Goal: Task Accomplishment & Management: Manage account settings

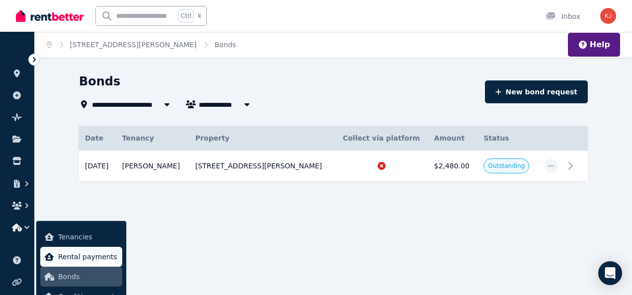
click at [63, 259] on span "Rental payments" at bounding box center [88, 257] width 60 height 12
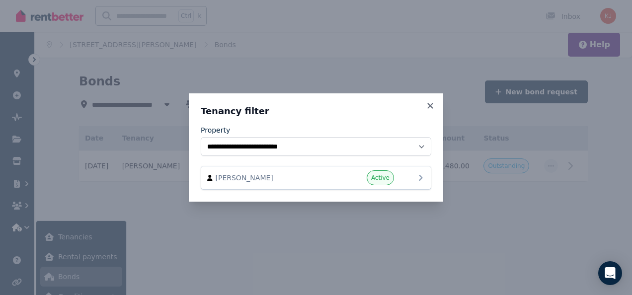
click at [391, 184] on div "Active" at bounding box center [364, 177] width 60 height 15
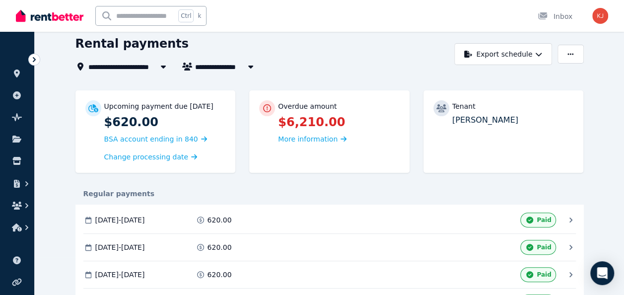
scroll to position [47, 0]
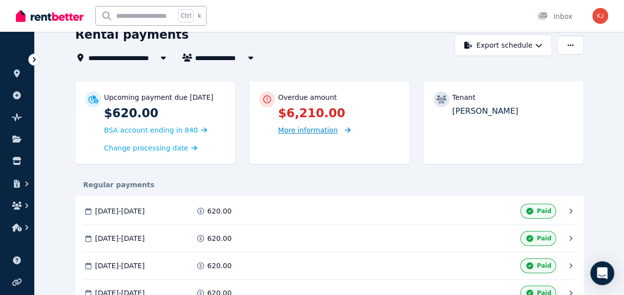
click at [303, 134] on span "More information" at bounding box center [308, 130] width 60 height 8
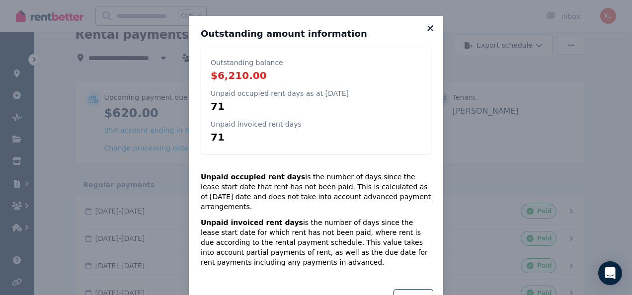
click at [425, 27] on icon at bounding box center [430, 28] width 10 height 9
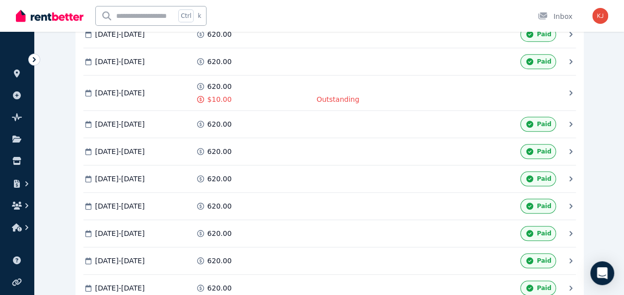
scroll to position [387, 0]
click at [562, 86] on div "[DATE] - [DATE] 620.00 $10.00 Outstanding Mark as Paid" at bounding box center [324, 92] width 483 height 23
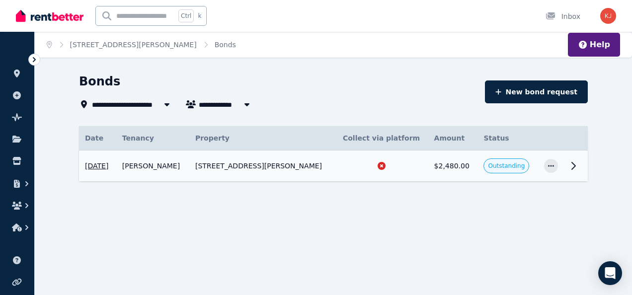
click at [116, 167] on td "[DATE] Property 44 [PERSON_NAME], Para Hills Tenancy Taylor Strafford Method Co…" at bounding box center [97, 166] width 37 height 31
click at [13, 160] on icon at bounding box center [17, 161] width 10 height 8
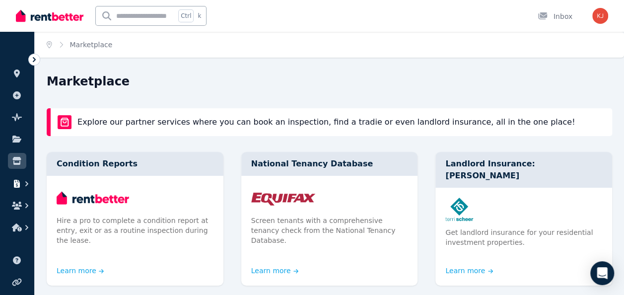
click at [16, 189] on button "button" at bounding box center [17, 184] width 18 height 18
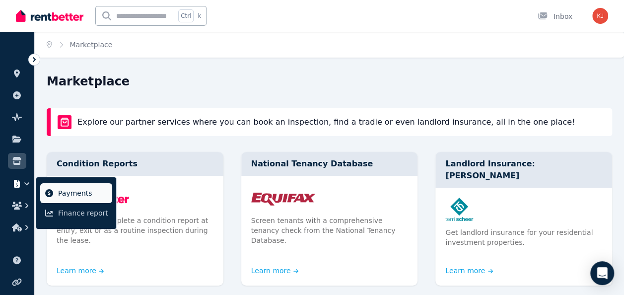
click at [51, 198] on link "Payments" at bounding box center [76, 193] width 72 height 20
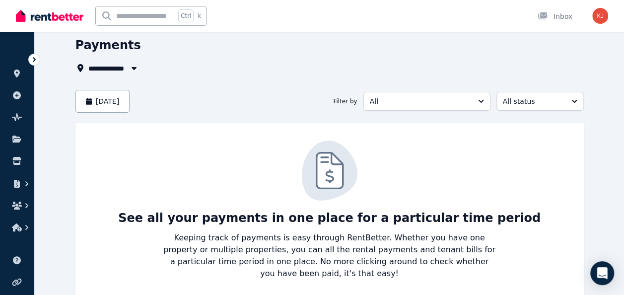
scroll to position [61, 0]
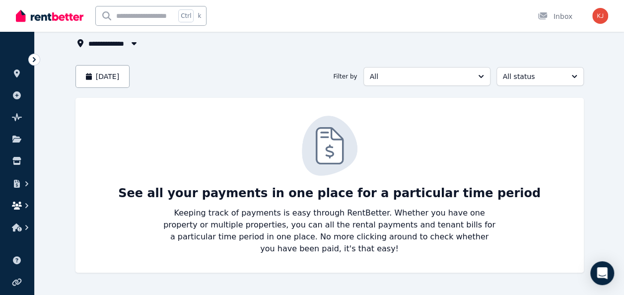
click at [17, 211] on button "button" at bounding box center [17, 206] width 18 height 18
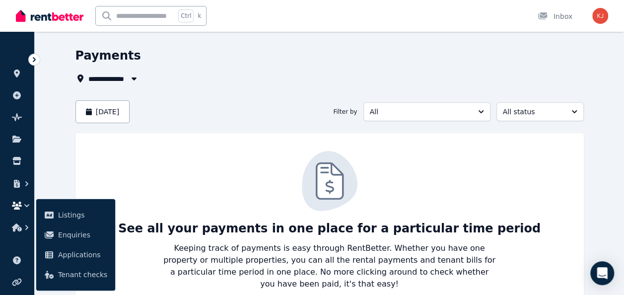
scroll to position [24, 0]
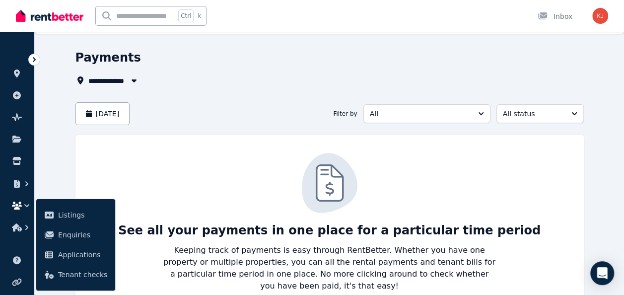
click at [135, 80] on icon "button" at bounding box center [133, 80] width 5 height 3
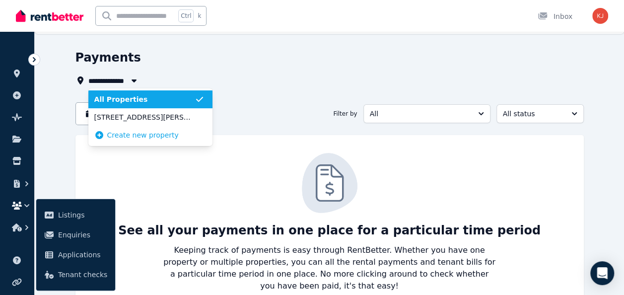
click at [102, 119] on span "[STREET_ADDRESS][PERSON_NAME]" at bounding box center [144, 117] width 100 height 10
type input "**********"
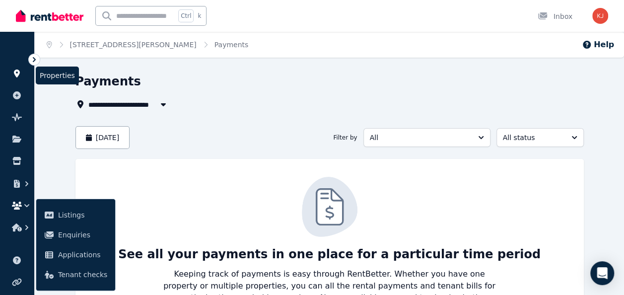
click at [19, 76] on icon at bounding box center [17, 74] width 10 height 8
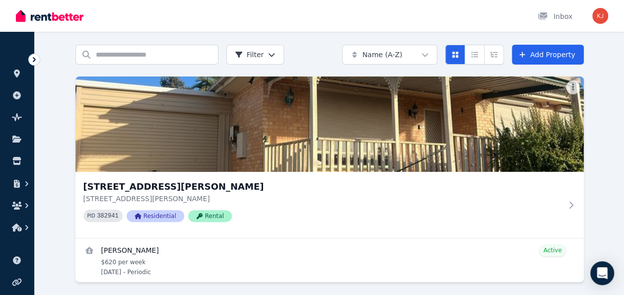
scroll to position [33, 0]
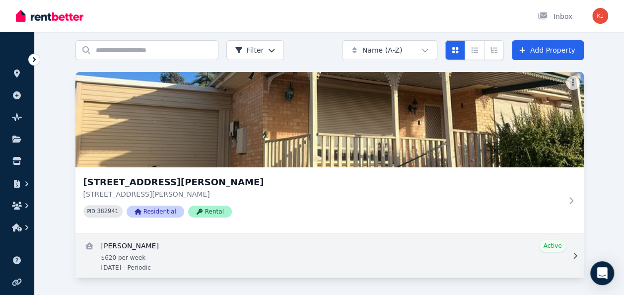
click at [200, 261] on link "View details for Taylor Strafford" at bounding box center [330, 256] width 509 height 44
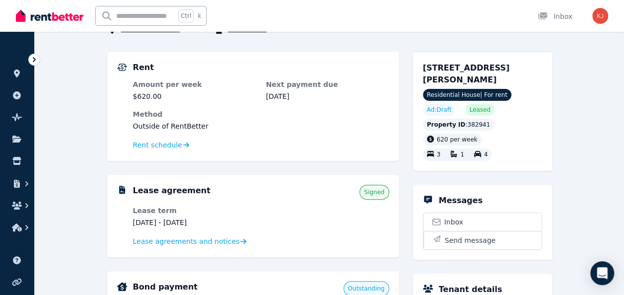
scroll to position [73, 0]
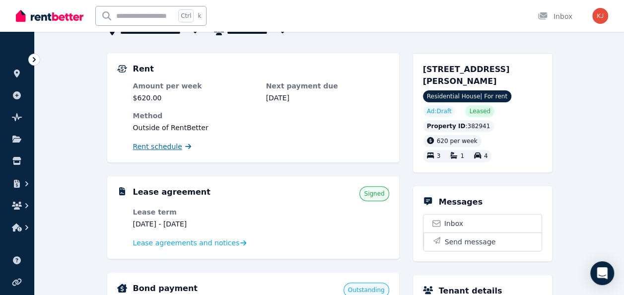
click at [143, 149] on span "Rent schedule" at bounding box center [157, 147] width 49 height 10
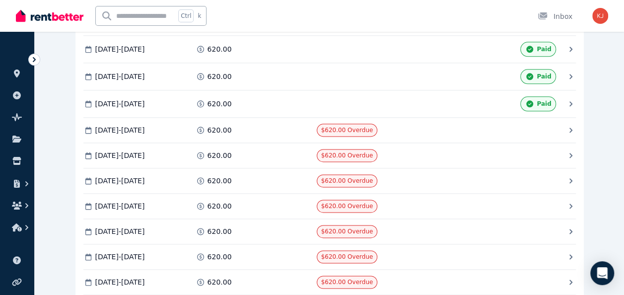
scroll to position [580, 0]
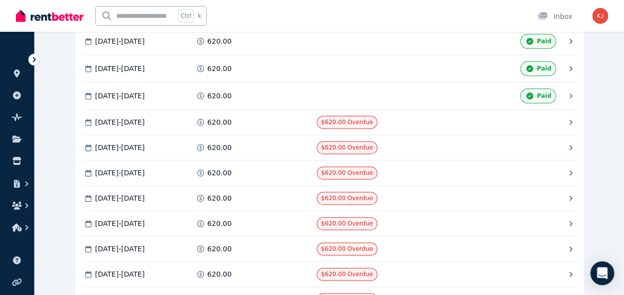
click at [565, 117] on div "[DATE] - [DATE] 620.00 $620.00 Overdue Mark as Paid" at bounding box center [324, 122] width 483 height 13
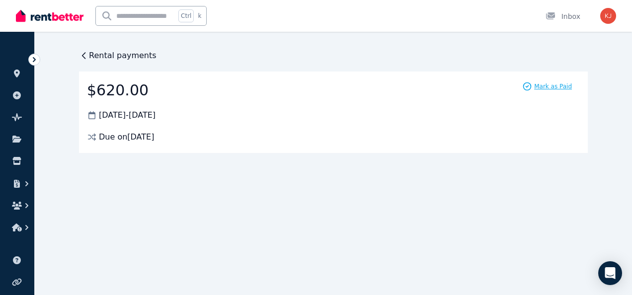
click at [554, 89] on span "Mark as Paid" at bounding box center [553, 86] width 38 height 8
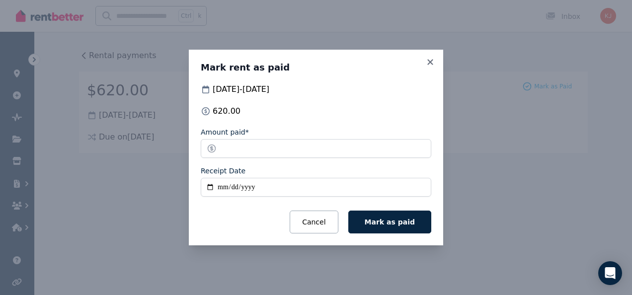
click at [230, 190] on input "Receipt Date" at bounding box center [316, 187] width 231 height 19
click at [213, 191] on input "Receipt Date" at bounding box center [316, 187] width 231 height 19
click at [430, 65] on icon at bounding box center [430, 62] width 10 height 9
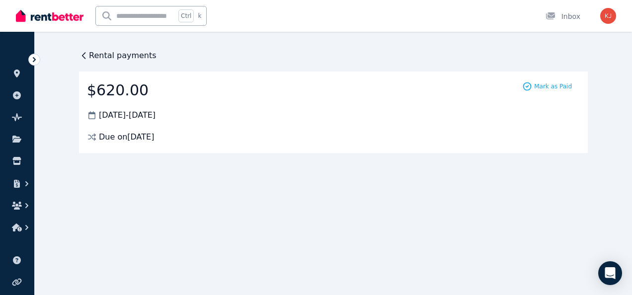
click at [91, 59] on span "Rental payments" at bounding box center [123, 56] width 68 height 12
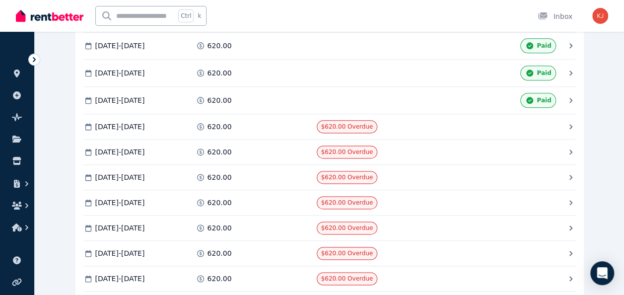
scroll to position [575, 0]
click at [121, 122] on span "[DATE] - [DATE]" at bounding box center [120, 127] width 50 height 10
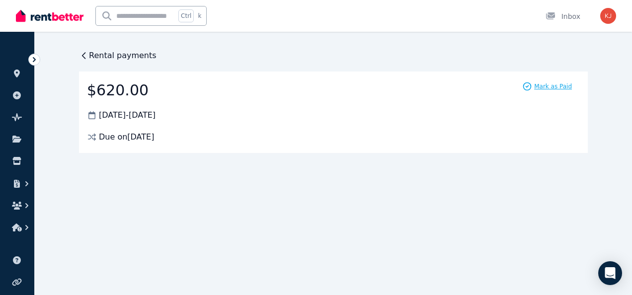
click at [538, 87] on span "Mark as Paid" at bounding box center [553, 86] width 38 height 8
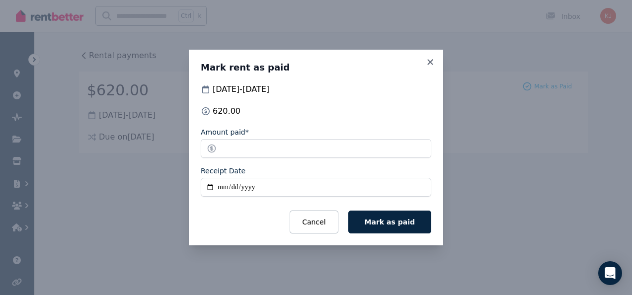
click at [211, 190] on input "Receipt Date" at bounding box center [316, 187] width 231 height 19
type input "**********"
click at [384, 218] on span "Mark as paid" at bounding box center [390, 222] width 50 height 8
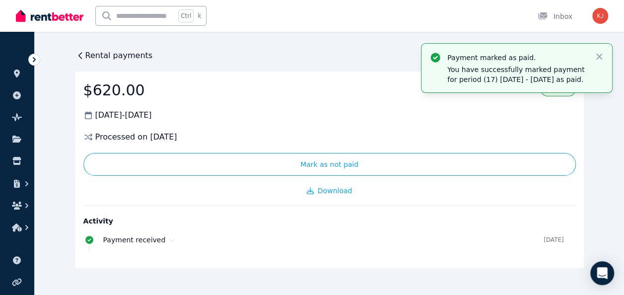
click at [96, 59] on span "Rental payments" at bounding box center [119, 56] width 68 height 12
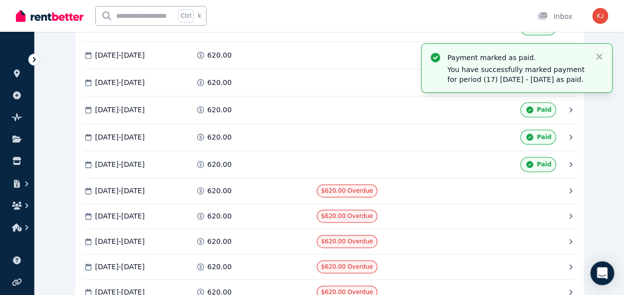
scroll to position [565, 0]
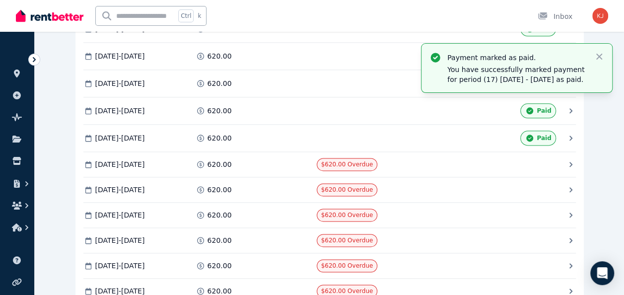
click at [108, 160] on div "[DATE] - [DATE]" at bounding box center [137, 164] width 109 height 13
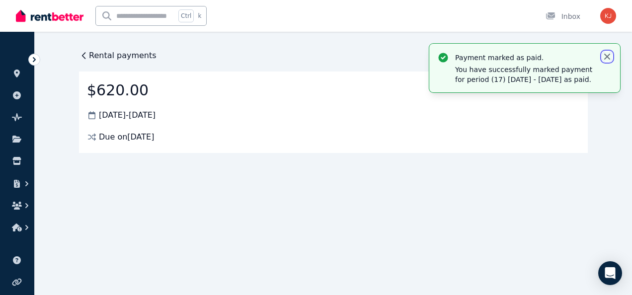
click at [607, 58] on icon "button" at bounding box center [607, 57] width 10 height 10
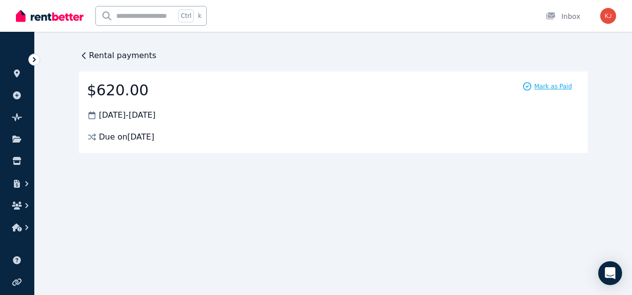
click at [548, 88] on span "Mark as Paid" at bounding box center [553, 86] width 38 height 8
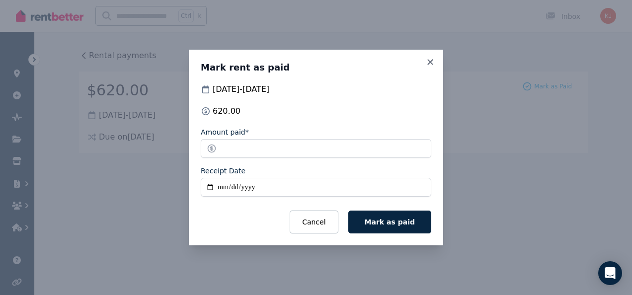
click at [210, 190] on input "Receipt Date" at bounding box center [316, 187] width 231 height 19
type input "**********"
click at [383, 223] on span "Mark as paid" at bounding box center [390, 222] width 50 height 8
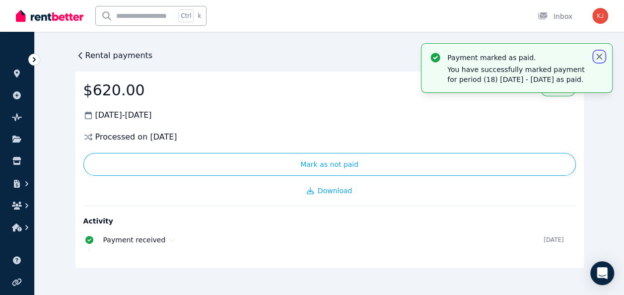
click at [599, 59] on icon "button" at bounding box center [600, 57] width 10 height 10
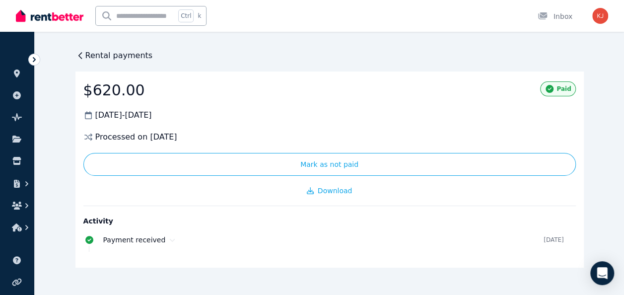
click at [92, 51] on span "Rental payments" at bounding box center [119, 56] width 68 height 12
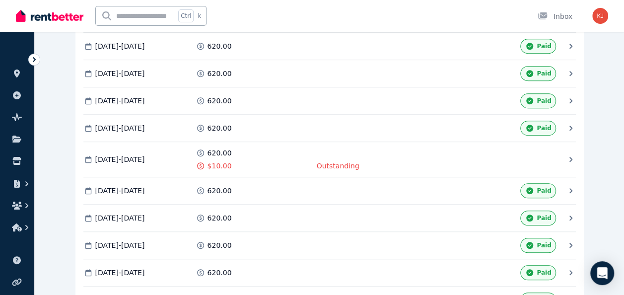
click at [69, 268] on div "**********" at bounding box center [330, 219] width 590 height 933
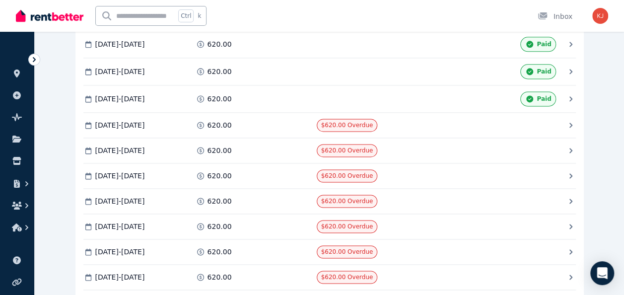
scroll to position [636, 0]
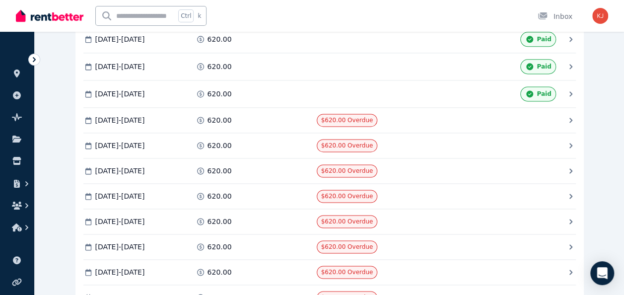
click at [523, 114] on div "Mark as Paid" at bounding box center [497, 120] width 118 height 13
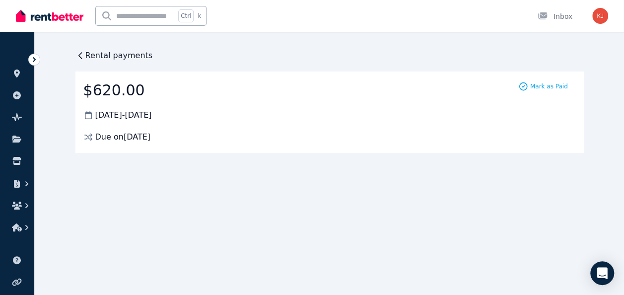
scroll to position [0, 0]
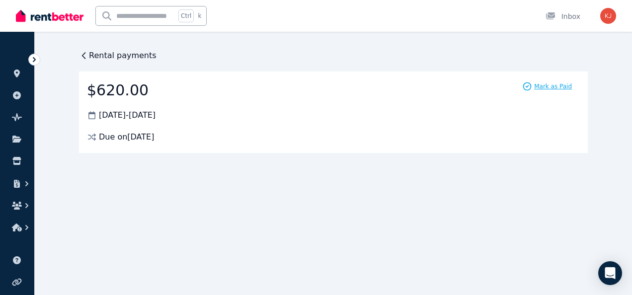
click at [544, 84] on span "Mark as Paid" at bounding box center [553, 86] width 38 height 8
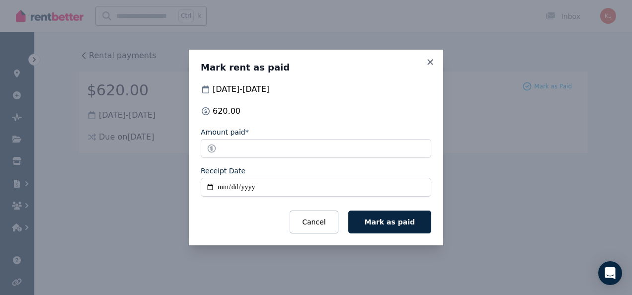
click at [219, 190] on input "Receipt Date" at bounding box center [316, 187] width 231 height 19
click at [207, 190] on input "Receipt Date" at bounding box center [316, 187] width 231 height 19
click at [210, 189] on input "**********" at bounding box center [316, 187] width 231 height 19
type input "**********"
click at [380, 223] on span "Mark as paid" at bounding box center [390, 222] width 50 height 8
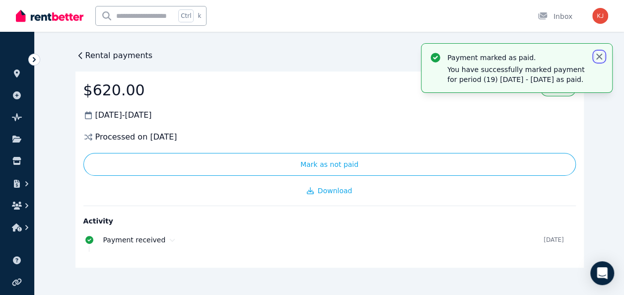
click at [600, 56] on icon "button" at bounding box center [600, 57] width 6 height 6
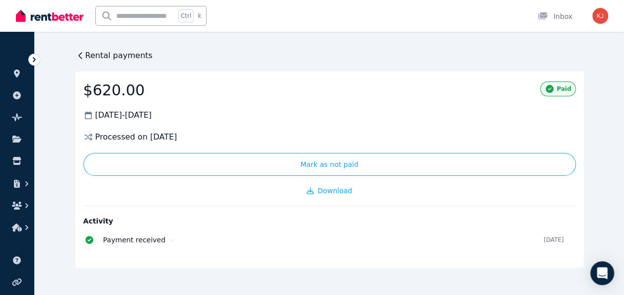
click at [86, 55] on span "Rental payments" at bounding box center [119, 56] width 68 height 12
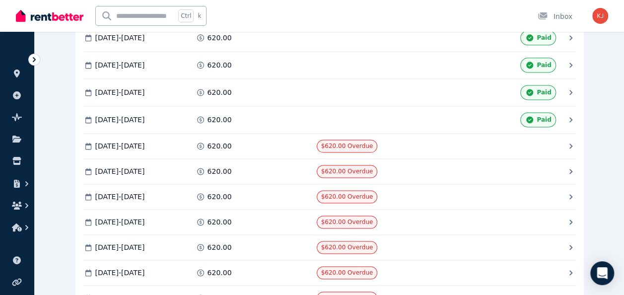
scroll to position [644, 0]
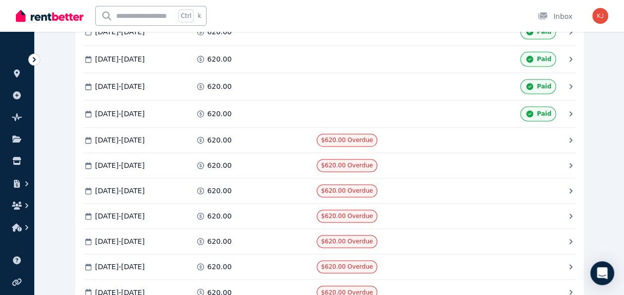
click at [134, 135] on span "[DATE] - [DATE]" at bounding box center [120, 140] width 50 height 10
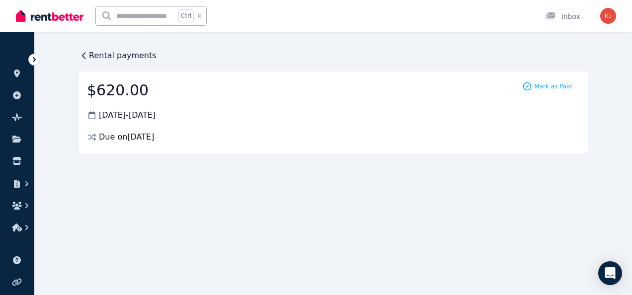
click at [539, 83] on span "Mark as Paid" at bounding box center [553, 86] width 38 height 8
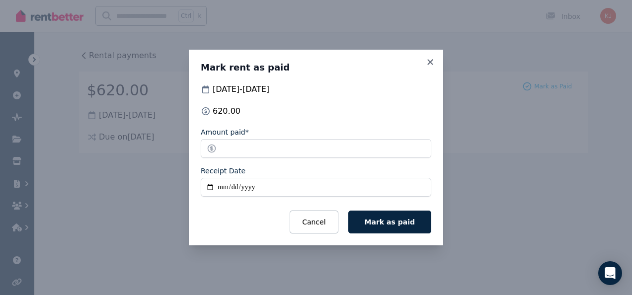
click at [212, 184] on input "Receipt Date" at bounding box center [316, 187] width 231 height 19
type input "**********"
click at [398, 223] on span "Mark as paid" at bounding box center [390, 222] width 50 height 8
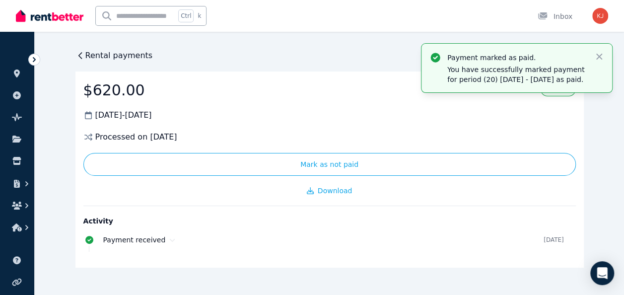
click at [101, 54] on span "Rental payments" at bounding box center [119, 56] width 68 height 12
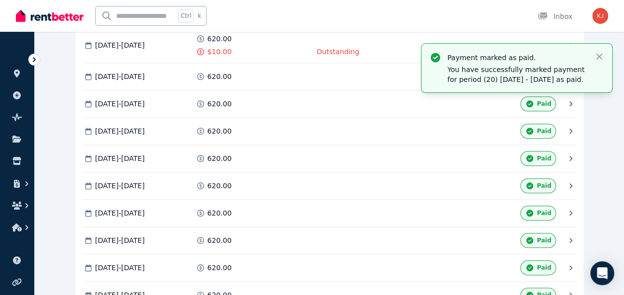
click at [60, 244] on div "**********" at bounding box center [330, 106] width 590 height 937
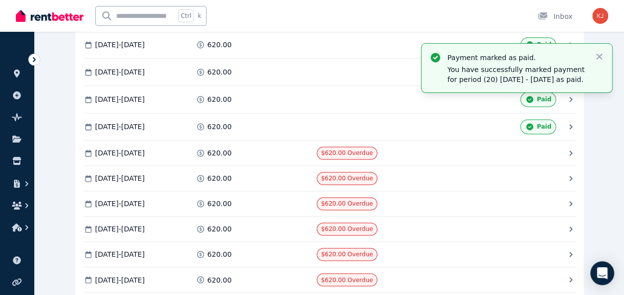
scroll to position [663, 0]
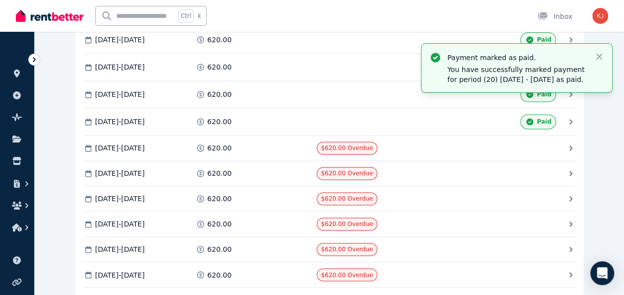
click at [106, 143] on span "[DATE] - [DATE]" at bounding box center [120, 148] width 50 height 10
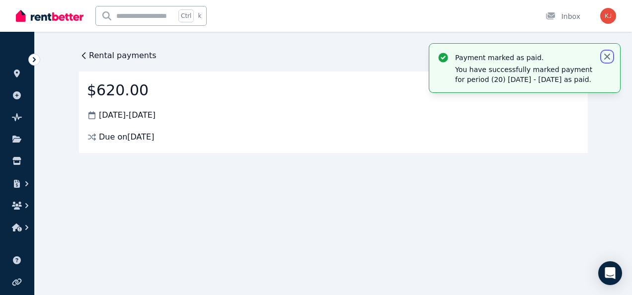
click at [609, 54] on icon "button" at bounding box center [607, 57] width 10 height 10
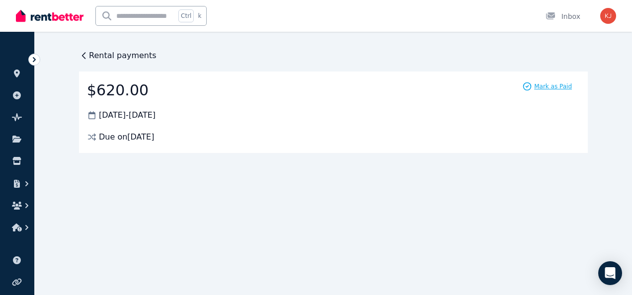
click at [539, 84] on span "Mark as Paid" at bounding box center [553, 86] width 38 height 8
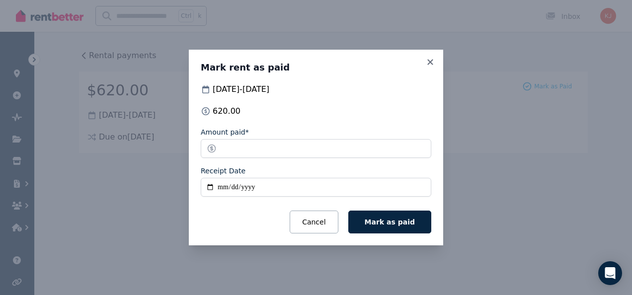
click at [217, 187] on input "Receipt Date" at bounding box center [316, 187] width 231 height 19
click at [208, 189] on input "Receipt Date" at bounding box center [316, 187] width 231 height 19
type input "**********"
click at [383, 231] on button "Mark as paid" at bounding box center [389, 222] width 83 height 23
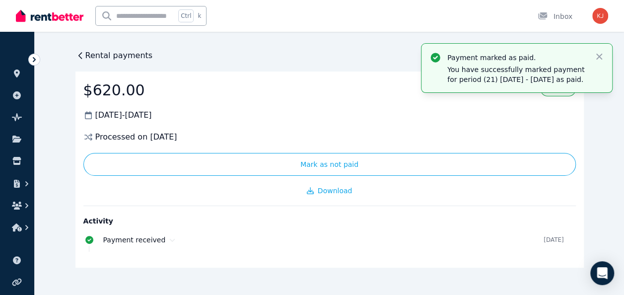
click at [96, 59] on span "Rental payments" at bounding box center [119, 56] width 68 height 12
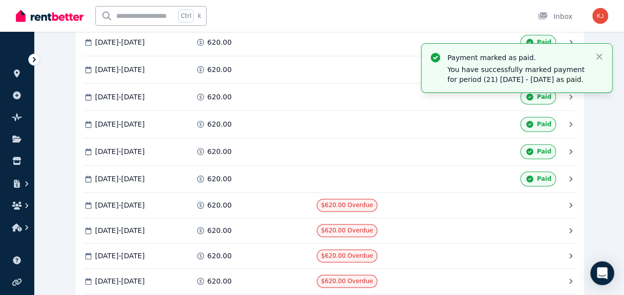
scroll to position [639, 0]
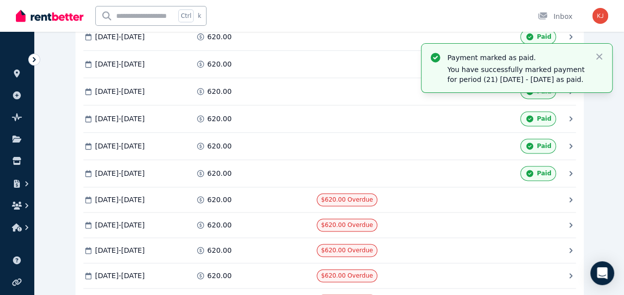
click at [109, 195] on span "[DATE] - [DATE]" at bounding box center [120, 200] width 50 height 10
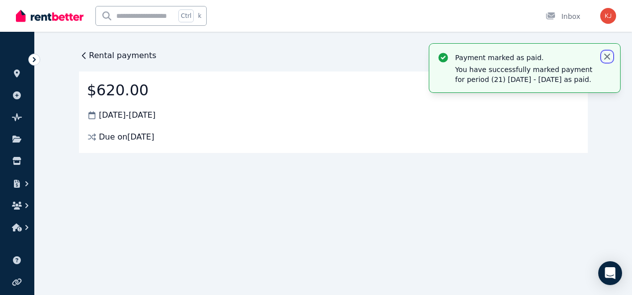
click at [608, 54] on icon "button" at bounding box center [607, 57] width 10 height 10
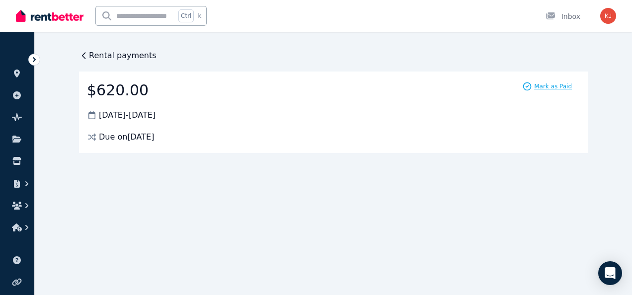
click at [551, 90] on span "Mark as Paid" at bounding box center [553, 86] width 38 height 8
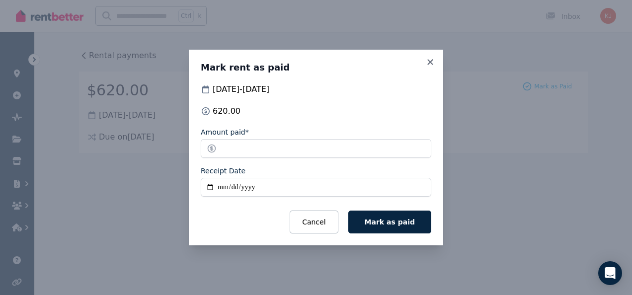
click at [209, 191] on input "Receipt Date" at bounding box center [316, 187] width 231 height 19
type input "**********"
click at [396, 225] on span "Mark as paid" at bounding box center [390, 222] width 50 height 8
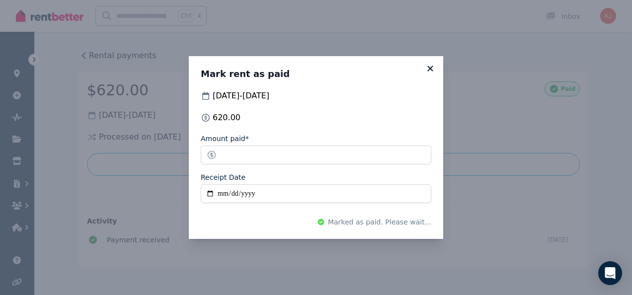
click at [431, 70] on icon at bounding box center [429, 68] width 5 height 5
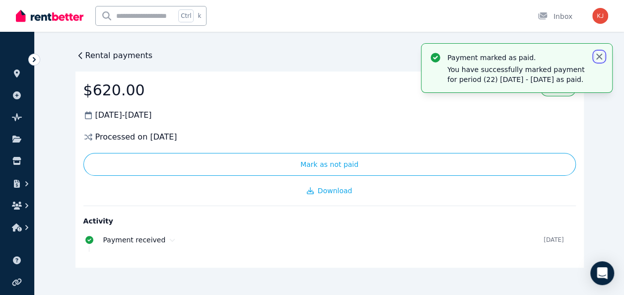
click at [603, 57] on icon "button" at bounding box center [600, 57] width 10 height 10
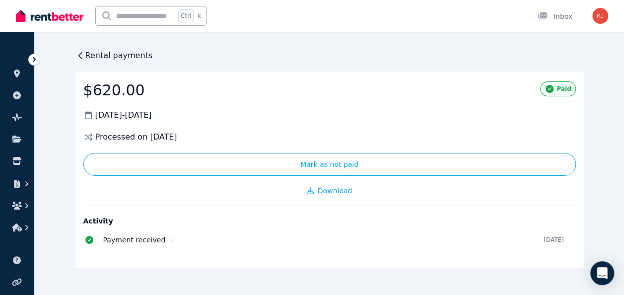
click at [94, 59] on span "Rental payments" at bounding box center [119, 56] width 68 height 12
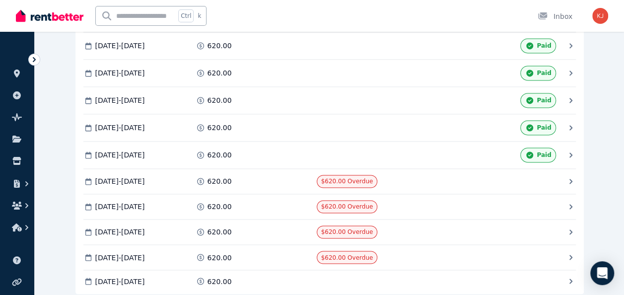
scroll to position [706, 0]
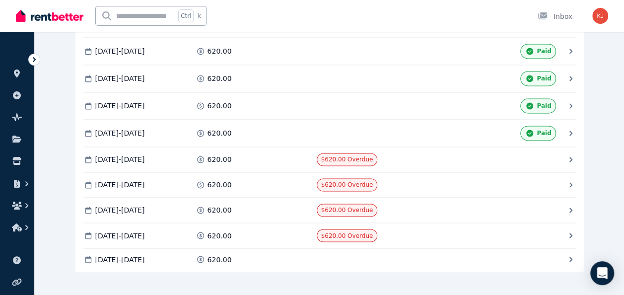
click at [126, 155] on span "[DATE] - [DATE]" at bounding box center [120, 160] width 50 height 10
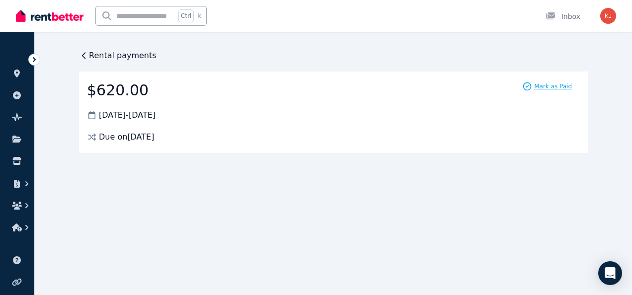
click at [553, 88] on span "Mark as Paid" at bounding box center [553, 86] width 38 height 8
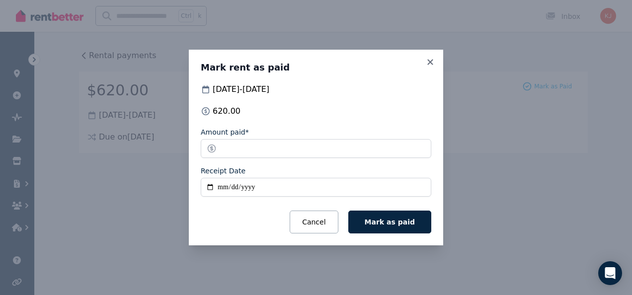
click at [210, 188] on input "Receipt Date" at bounding box center [316, 187] width 231 height 19
type input "**********"
click at [383, 226] on span "Mark as paid" at bounding box center [390, 222] width 50 height 8
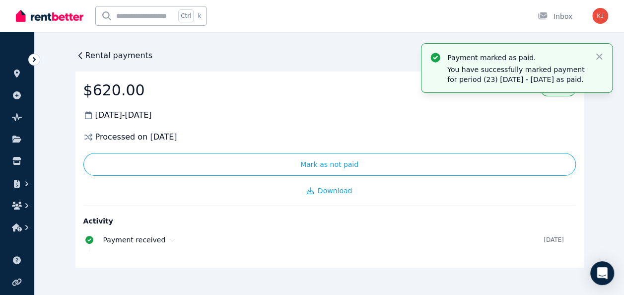
click at [430, 67] on div "Payment marked as paid. You have successfully marked payment for period (23) [D…" at bounding box center [517, 68] width 175 height 33
click at [602, 57] on icon "button" at bounding box center [600, 57] width 10 height 10
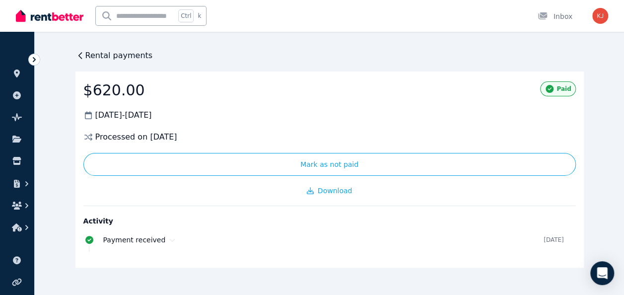
click at [87, 54] on span "Rental payments" at bounding box center [119, 56] width 68 height 12
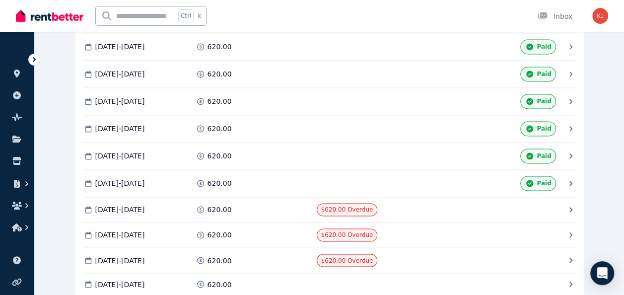
scroll to position [708, 0]
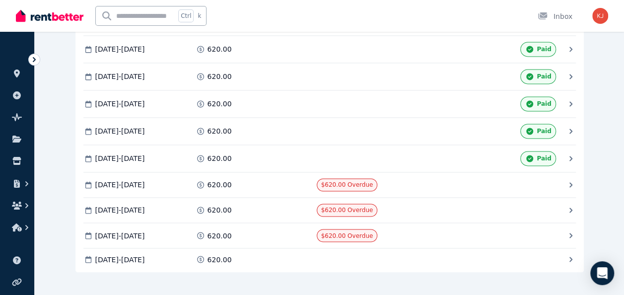
click at [131, 180] on span "[DATE] - [DATE]" at bounding box center [120, 185] width 50 height 10
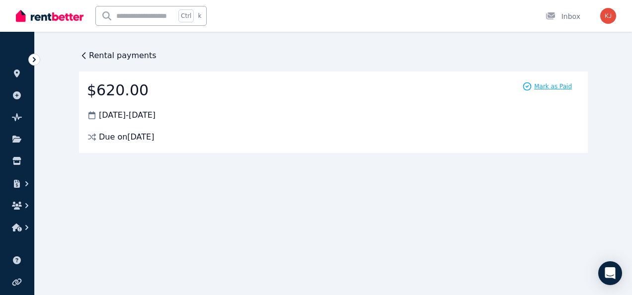
click at [547, 83] on span "Mark as Paid" at bounding box center [553, 86] width 38 height 8
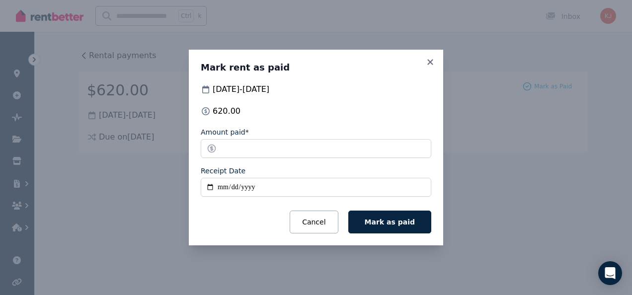
click at [219, 188] on input "Receipt Date" at bounding box center [316, 187] width 231 height 19
click at [212, 191] on input "Receipt Date" at bounding box center [316, 187] width 231 height 19
type input "**********"
click at [386, 230] on button "Mark as paid" at bounding box center [389, 222] width 83 height 23
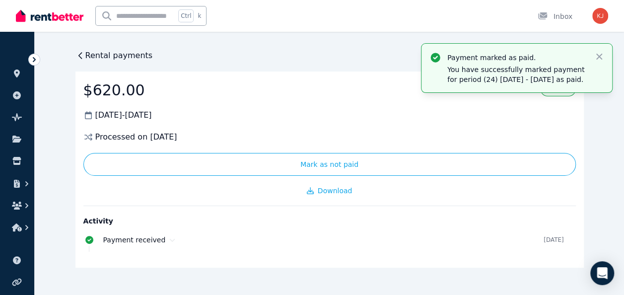
click at [93, 60] on span "Rental payments" at bounding box center [119, 56] width 68 height 12
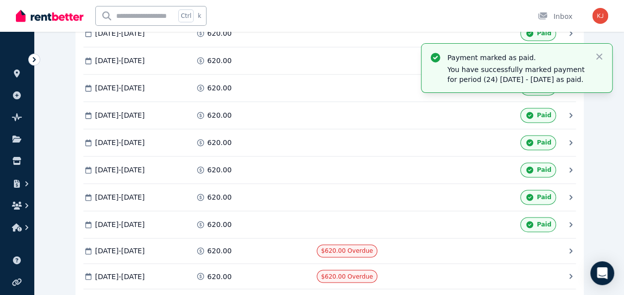
scroll to position [710, 0]
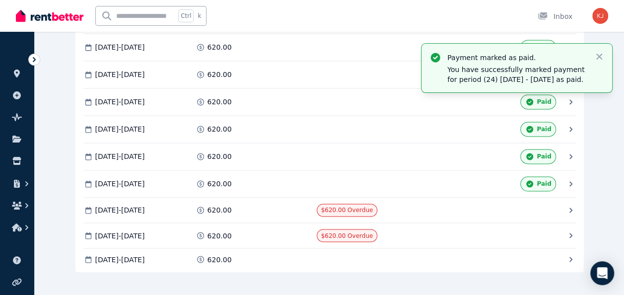
click at [118, 204] on div "[DATE] - [DATE]" at bounding box center [137, 210] width 109 height 13
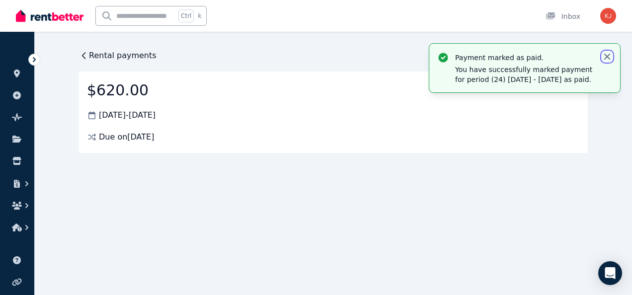
click at [609, 54] on icon "button" at bounding box center [607, 57] width 10 height 10
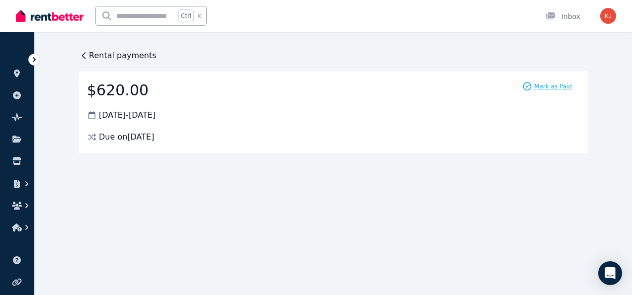
click at [542, 89] on span "Mark as Paid" at bounding box center [553, 86] width 38 height 8
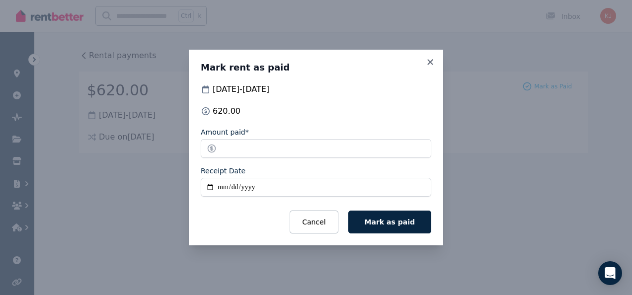
click at [208, 192] on input "Receipt Date" at bounding box center [316, 187] width 231 height 19
click at [211, 189] on input "Receipt Date" at bounding box center [316, 187] width 231 height 19
type input "**********"
click at [384, 231] on button "Mark as paid" at bounding box center [389, 222] width 83 height 23
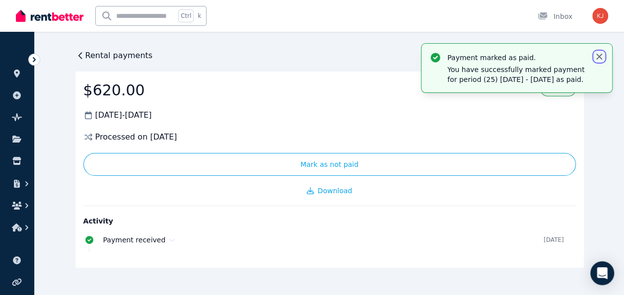
click at [602, 58] on icon "button" at bounding box center [600, 57] width 10 height 10
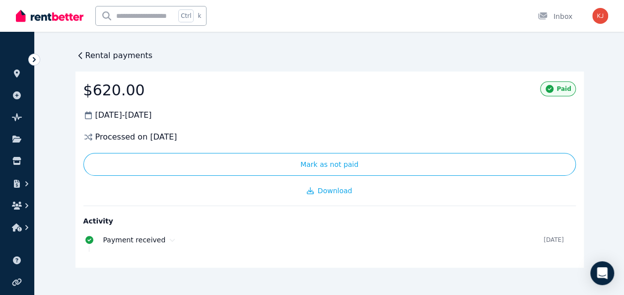
click at [91, 53] on span "Rental payments" at bounding box center [119, 56] width 68 height 12
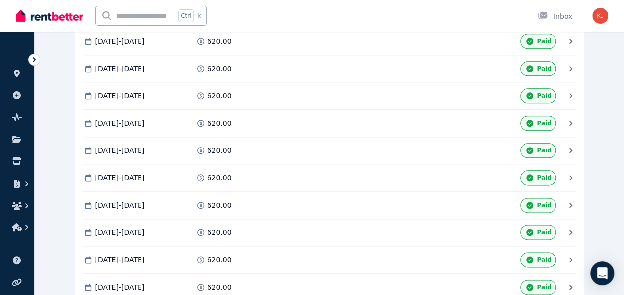
scroll to position [712, 0]
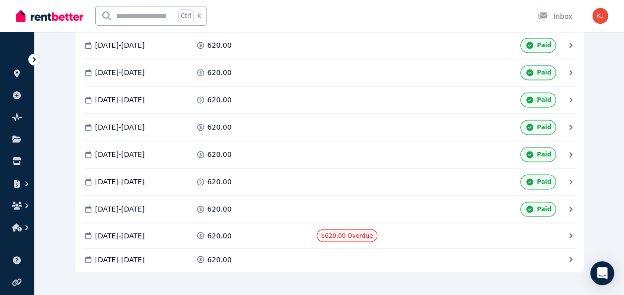
click at [118, 229] on div "[DATE] - [DATE]" at bounding box center [137, 235] width 109 height 13
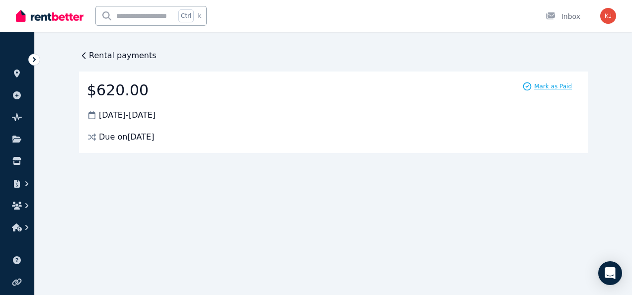
click at [549, 89] on span "Mark as Paid" at bounding box center [553, 86] width 38 height 8
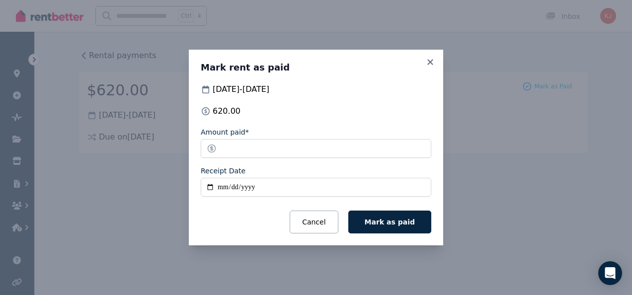
click at [207, 196] on input "Receipt Date" at bounding box center [316, 187] width 231 height 19
click at [212, 186] on input "Receipt Date" at bounding box center [316, 187] width 231 height 19
type input "**********"
click at [405, 221] on span "Mark as paid" at bounding box center [390, 222] width 50 height 8
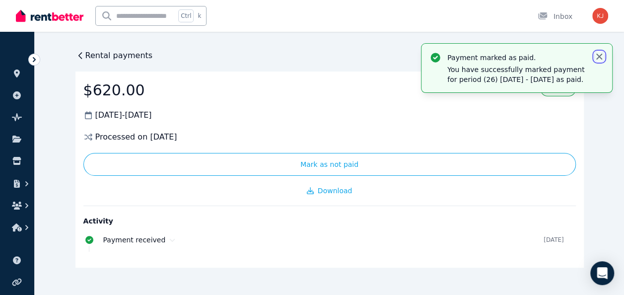
click at [599, 59] on icon "button" at bounding box center [600, 57] width 10 height 10
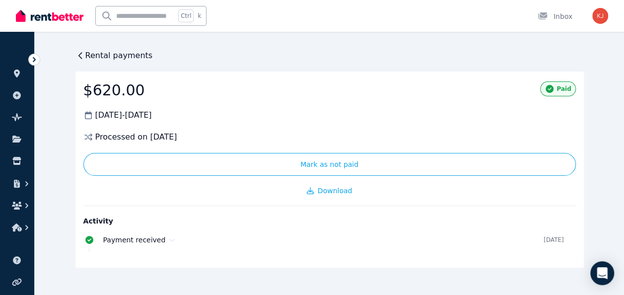
click at [101, 60] on span "Rental payments" at bounding box center [119, 56] width 68 height 12
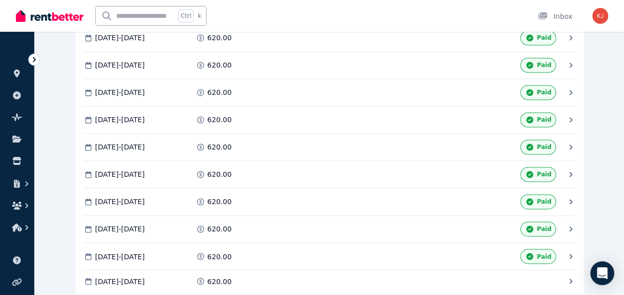
scroll to position [714, 0]
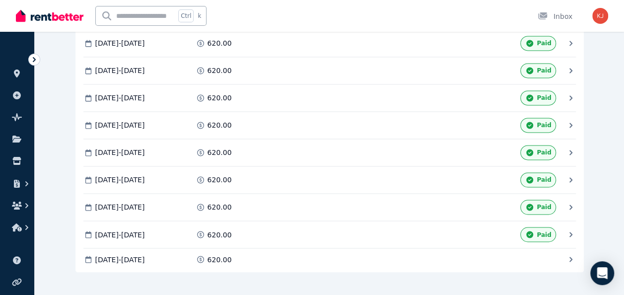
click at [124, 254] on span "[DATE] - [DATE]" at bounding box center [120, 259] width 50 height 10
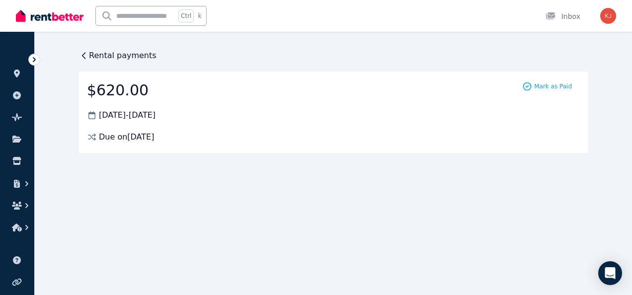
click at [73, 203] on div "Rental payments $620.00 [DATE] - [DATE] Due on [DATE] Mark as Paid" at bounding box center [316, 147] width 632 height 295
click at [89, 57] on span "Rental payments" at bounding box center [123, 56] width 68 height 12
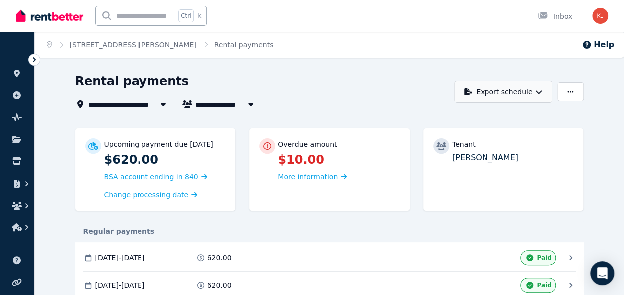
click at [534, 89] on button "Export schedule" at bounding box center [504, 92] width 98 height 22
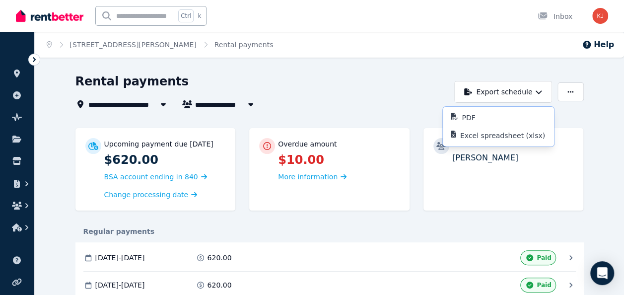
click at [465, 114] on p "PDF" at bounding box center [472, 118] width 21 height 10
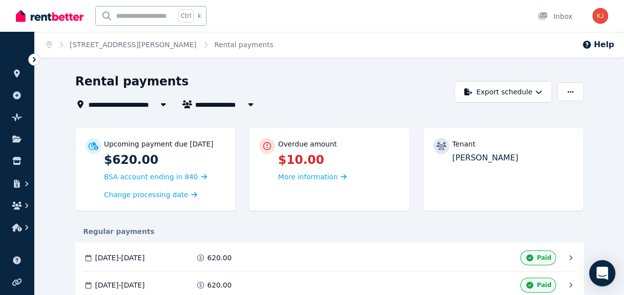
click at [600, 270] on icon "Open Intercom Messenger" at bounding box center [602, 273] width 11 height 13
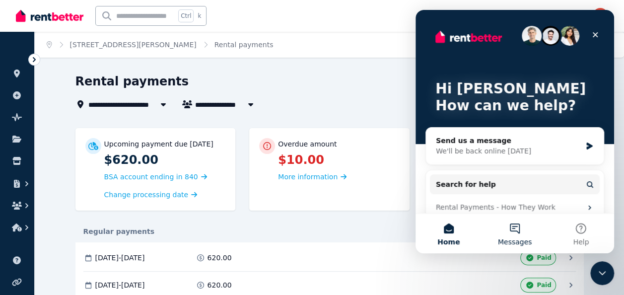
click at [516, 238] on span "Messages" at bounding box center [515, 241] width 34 height 7
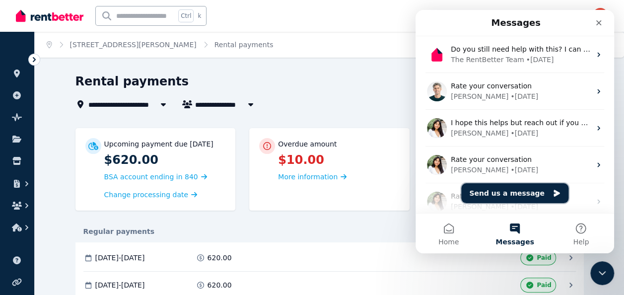
click at [528, 194] on button "Send us a message" at bounding box center [515, 193] width 107 height 20
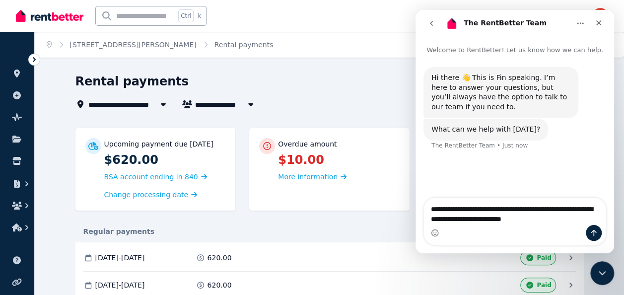
type textarea "**********"
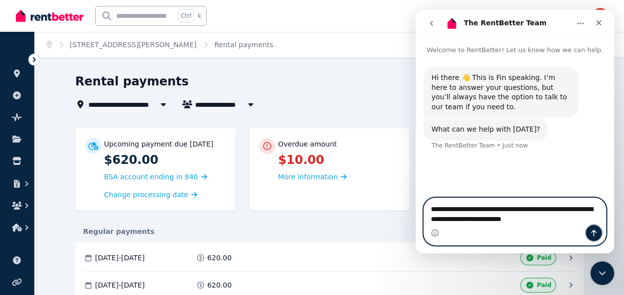
click at [594, 232] on icon "Send a message…" at bounding box center [594, 233] width 5 height 6
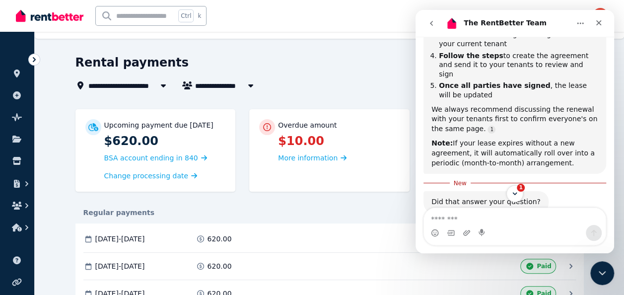
scroll to position [307, 0]
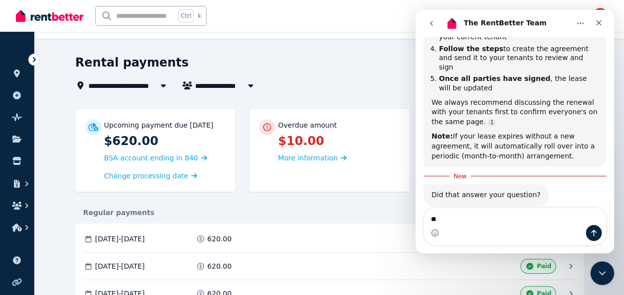
type textarea "*"
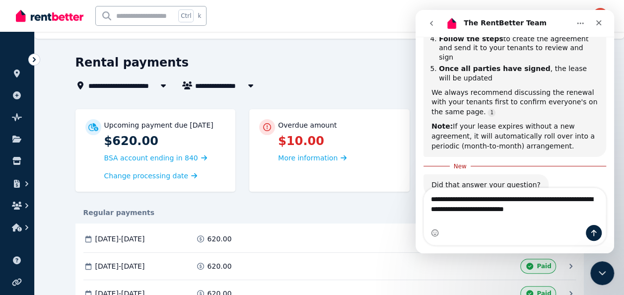
click at [566, 234] on div "Intercom messenger" at bounding box center [515, 233] width 182 height 16
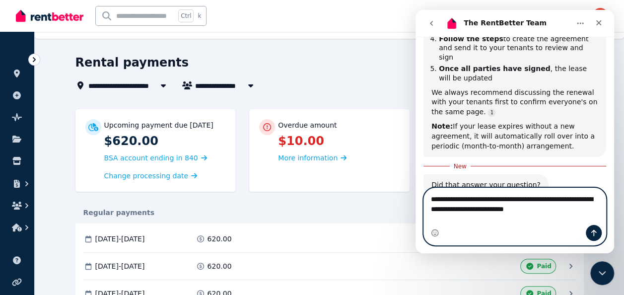
click at [565, 215] on textarea "**********" at bounding box center [515, 201] width 182 height 27
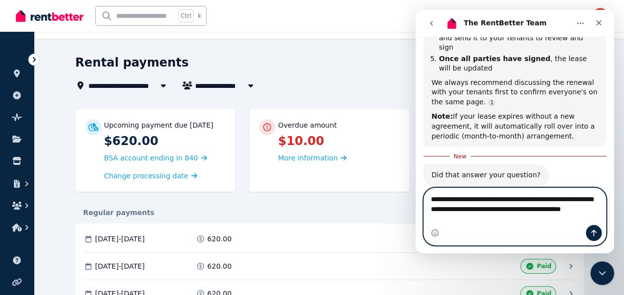
type textarea "**********"
click at [596, 239] on button "Send a message…" at bounding box center [594, 233] width 16 height 16
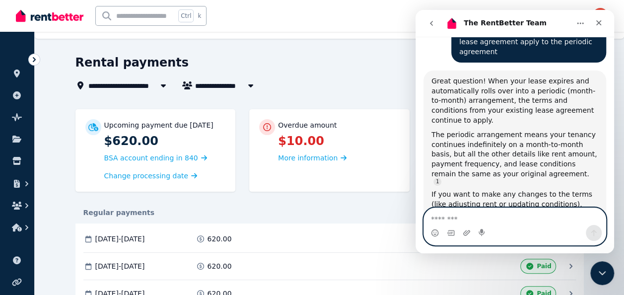
scroll to position [529, 0]
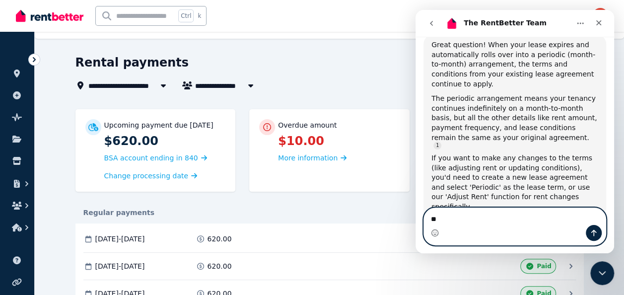
type textarea "***"
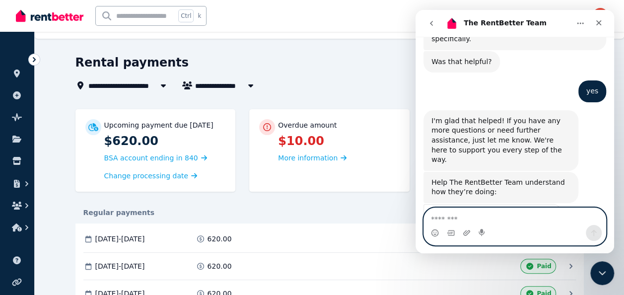
scroll to position [699, 0]
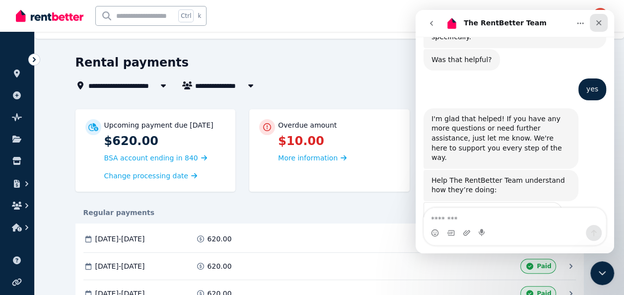
click at [606, 17] on div "Close" at bounding box center [599, 23] width 18 height 18
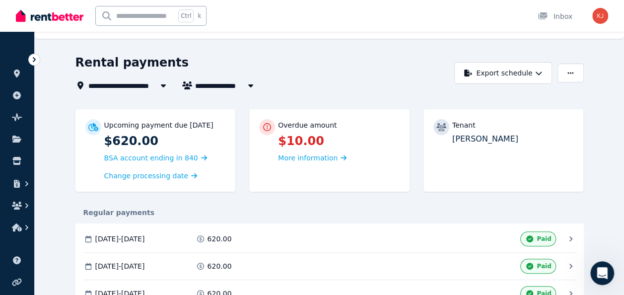
scroll to position [0, 0]
